Goal: Find specific page/section: Find specific page/section

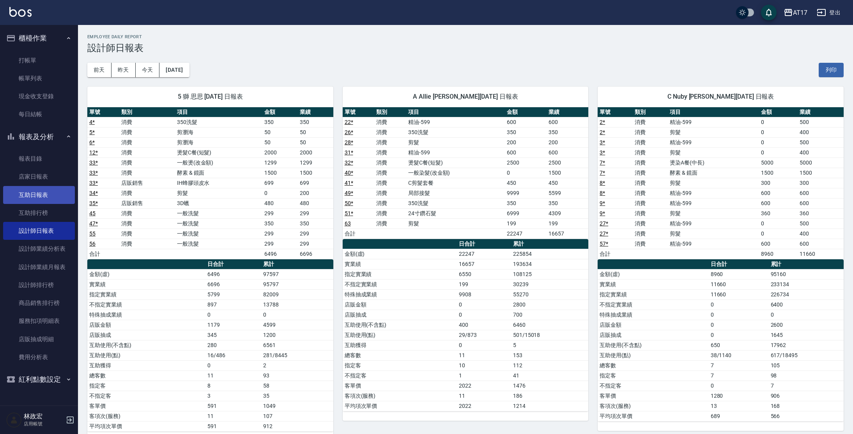
scroll to position [22, 0]
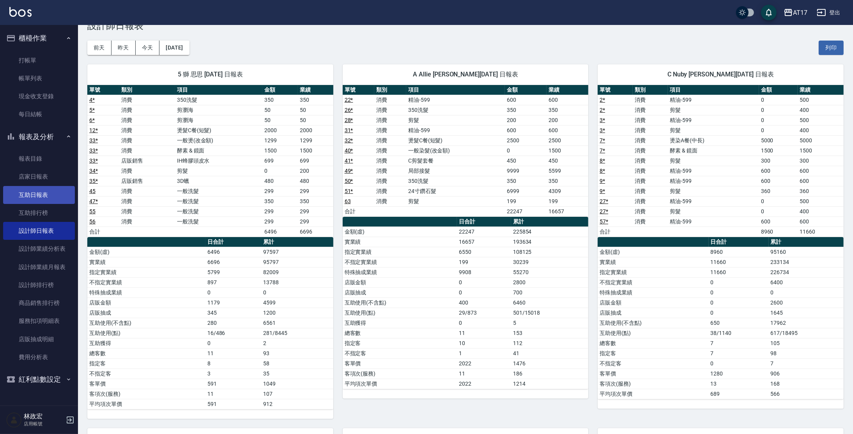
click at [39, 195] on link "互助日報表" at bounding box center [39, 195] width 72 height 18
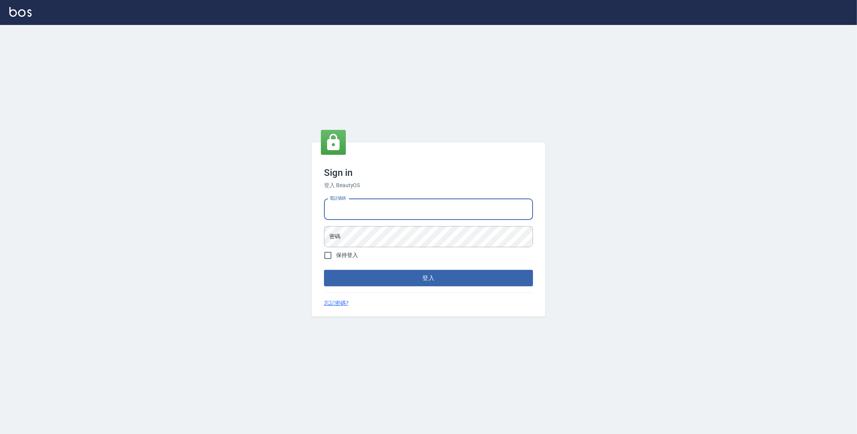
click at [433, 214] on input "電話號碼" at bounding box center [428, 209] width 209 height 21
type input "0977380821"
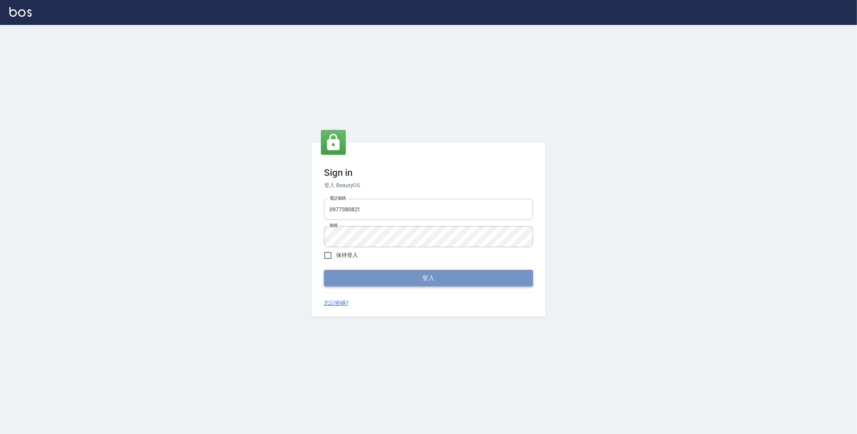
click at [485, 282] on button "登入" at bounding box center [428, 278] width 209 height 16
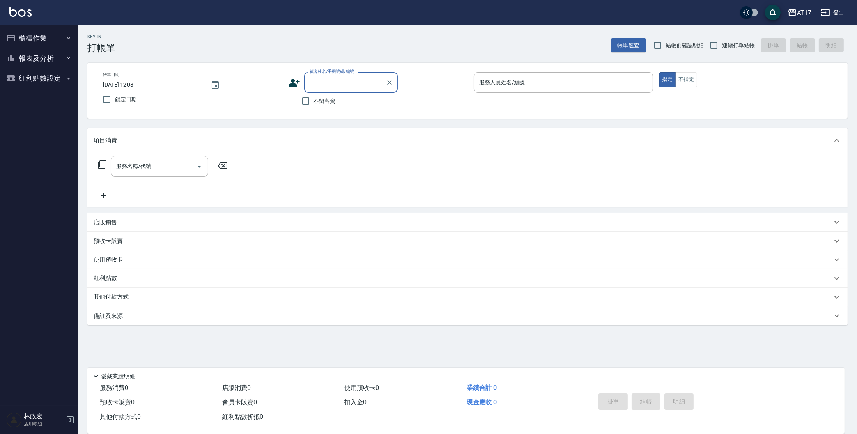
click at [46, 62] on button "報表及分析" at bounding box center [39, 58] width 72 height 20
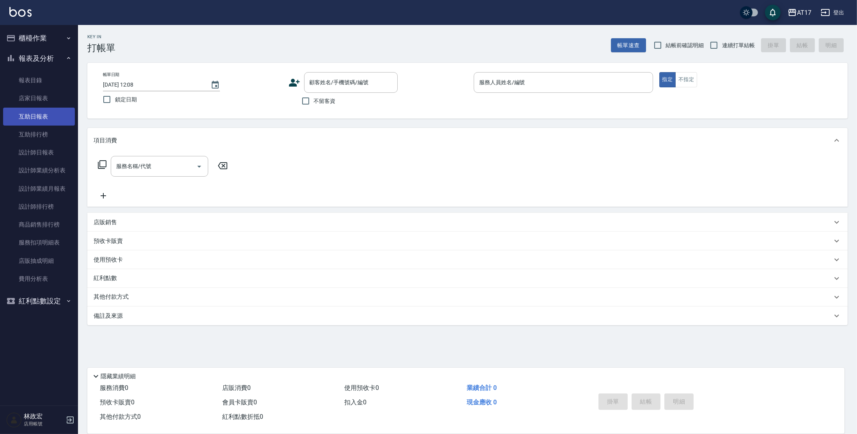
click at [44, 118] on link "互助日報表" at bounding box center [39, 117] width 72 height 18
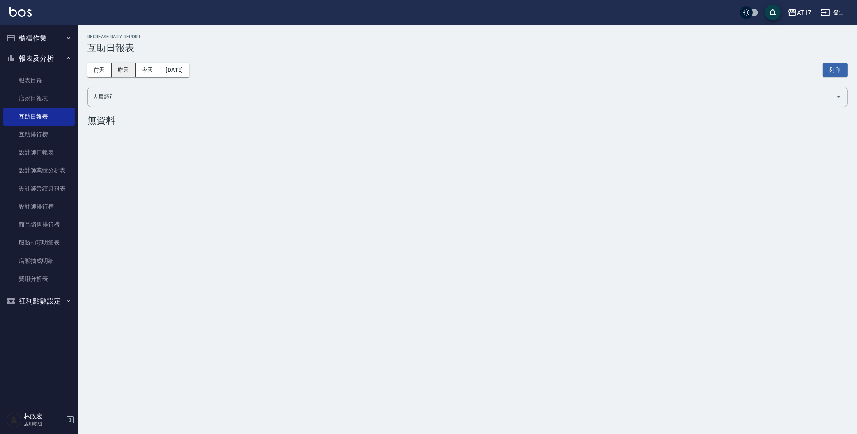
click at [129, 74] on button "昨天" at bounding box center [124, 70] width 24 height 14
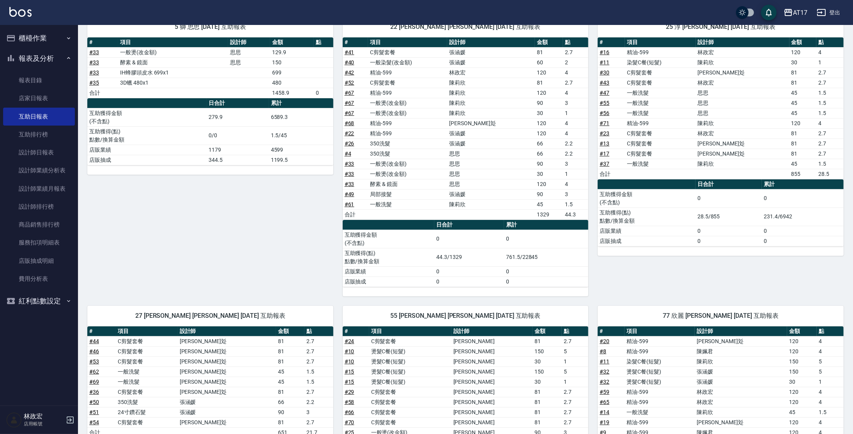
scroll to position [97, 0]
